Goal: Information Seeking & Learning: Learn about a topic

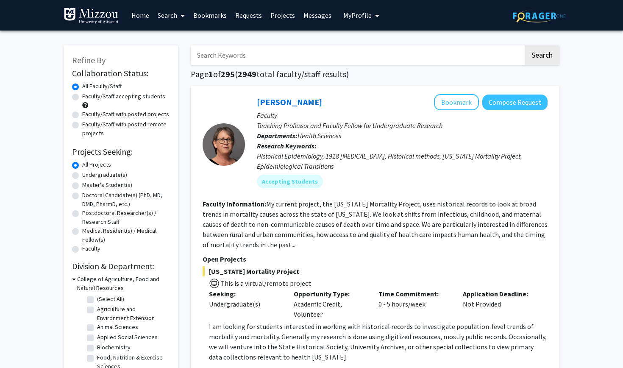
click at [119, 97] on label "Faculty/Staff accepting students" at bounding box center [123, 96] width 83 height 9
click at [88, 97] on input "Faculty/Staff accepting students" at bounding box center [85, 95] width 6 height 6
radio input "true"
click at [117, 175] on label "Undergraduate(s)" at bounding box center [104, 174] width 45 height 9
click at [88, 175] on input "Undergraduate(s)" at bounding box center [85, 173] width 6 height 6
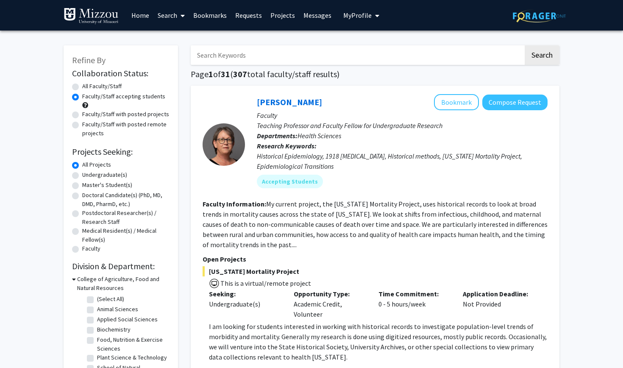
radio input "true"
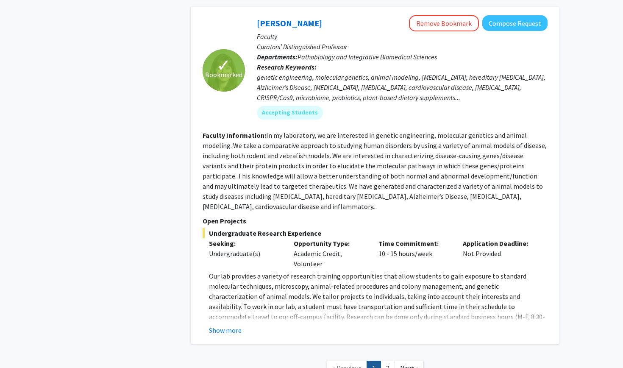
scroll to position [3777, 0]
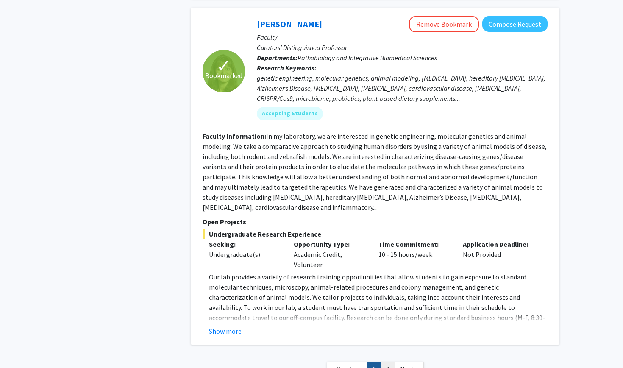
click at [388, 355] on link "2" at bounding box center [387, 368] width 14 height 15
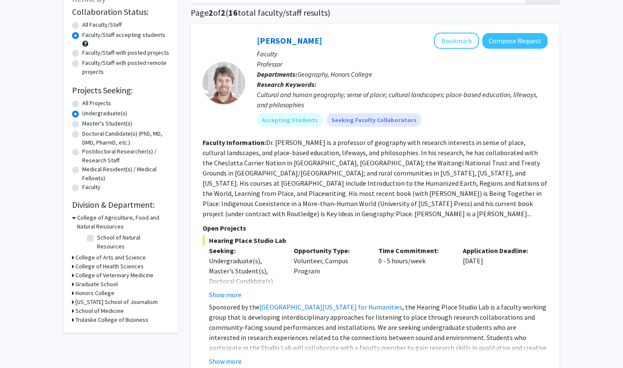
scroll to position [80, 0]
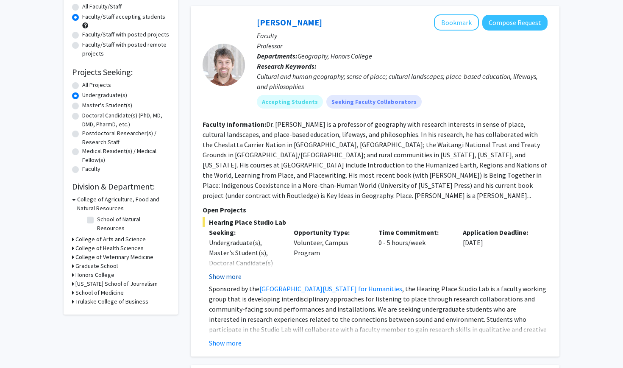
click at [234, 271] on button "Show more" at bounding box center [225, 276] width 33 height 10
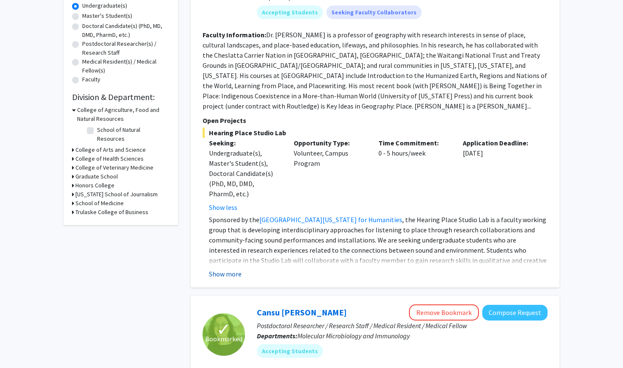
scroll to position [170, 0]
click at [232, 268] on button "Show more" at bounding box center [225, 273] width 33 height 10
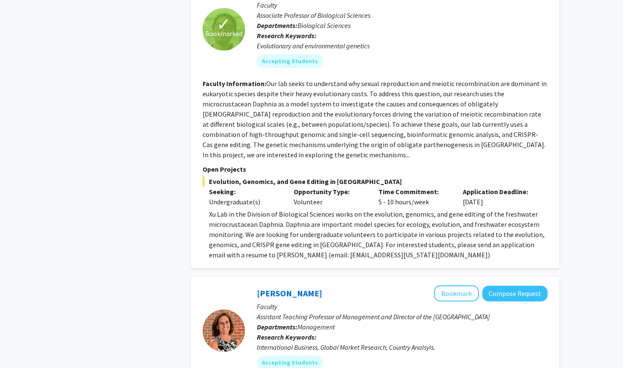
scroll to position [877, 0]
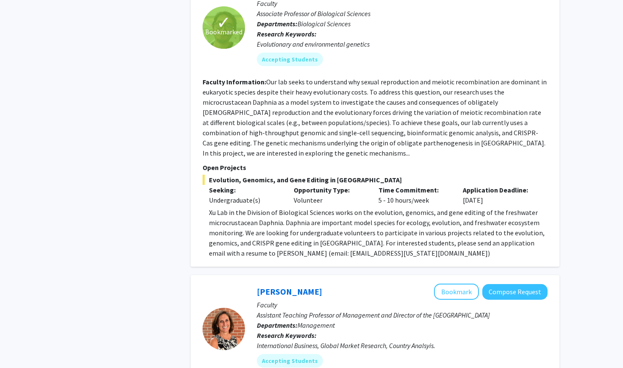
click at [290, 207] on p "Xu Lab in the Division of Biological Sciences works on the evolution, genomics,…" at bounding box center [378, 232] width 338 height 51
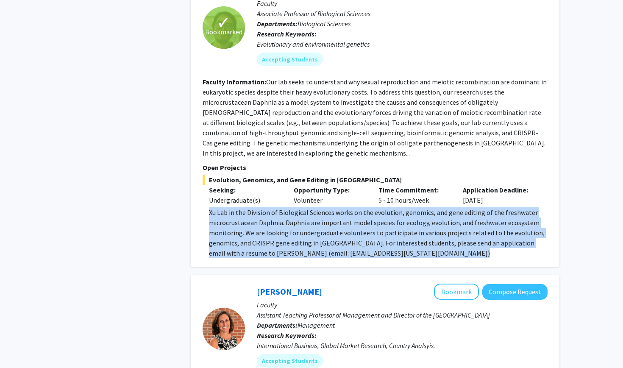
click at [290, 207] on p "Xu Lab in the Division of Biological Sciences works on the evolution, genomics,…" at bounding box center [378, 232] width 338 height 51
click at [308, 210] on p "Xu Lab in the Division of Biological Sciences works on the evolution, genomics,…" at bounding box center [378, 232] width 338 height 51
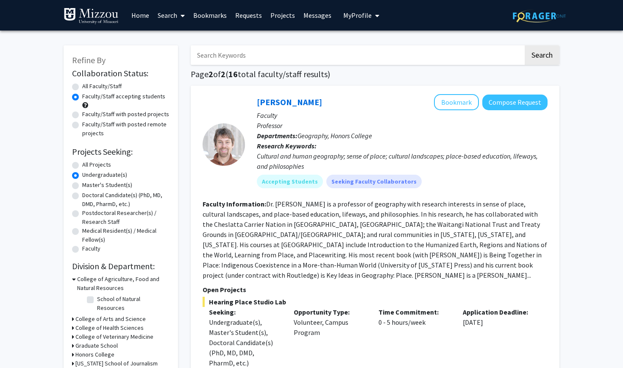
scroll to position [0, 0]
